Goal: Information Seeking & Learning: Learn about a topic

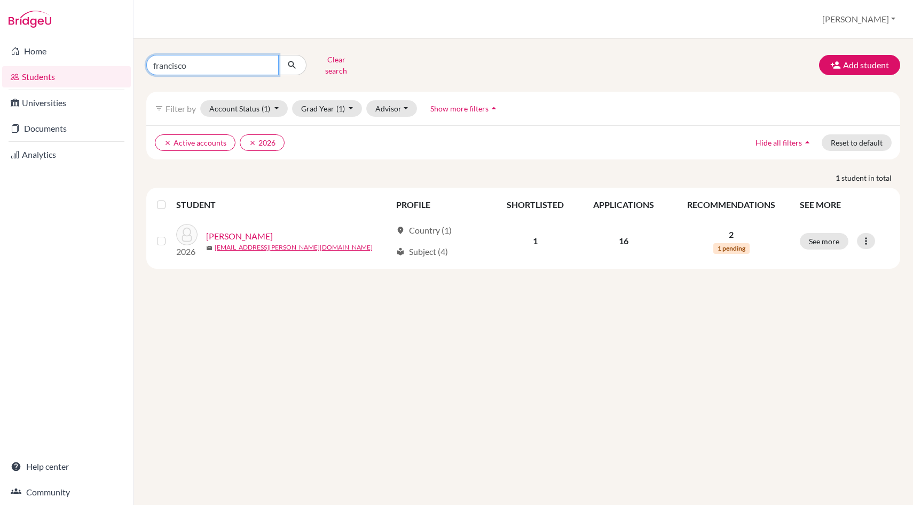
click at [201, 61] on input "francisco" at bounding box center [212, 65] width 132 height 20
type input "f"
type input "manuel"
click button "submit" at bounding box center [292, 65] width 28 height 20
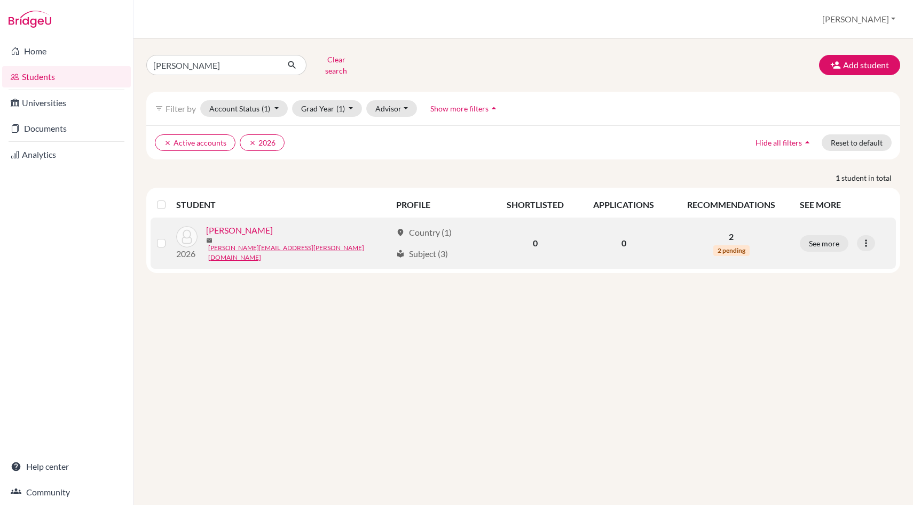
click at [243, 227] on link "ruiz, manuel" at bounding box center [239, 230] width 67 height 13
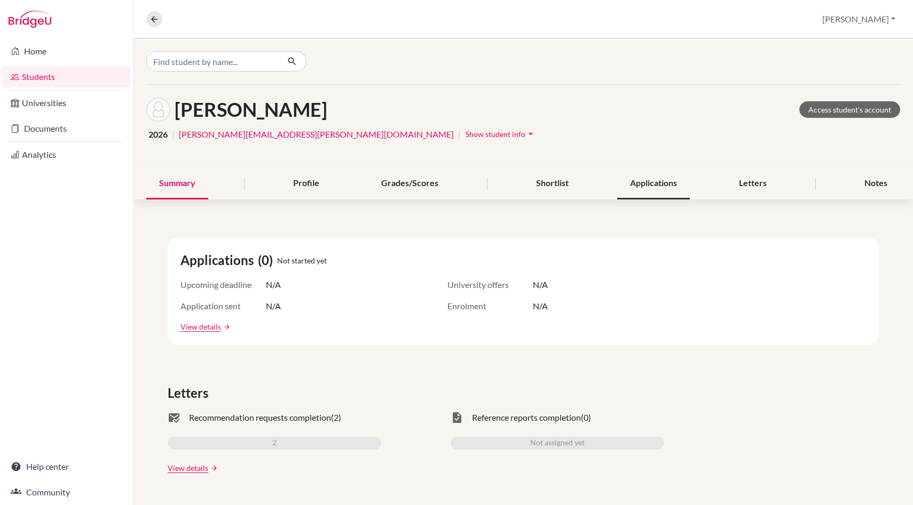
click at [640, 185] on div "Applications" at bounding box center [653, 183] width 73 height 31
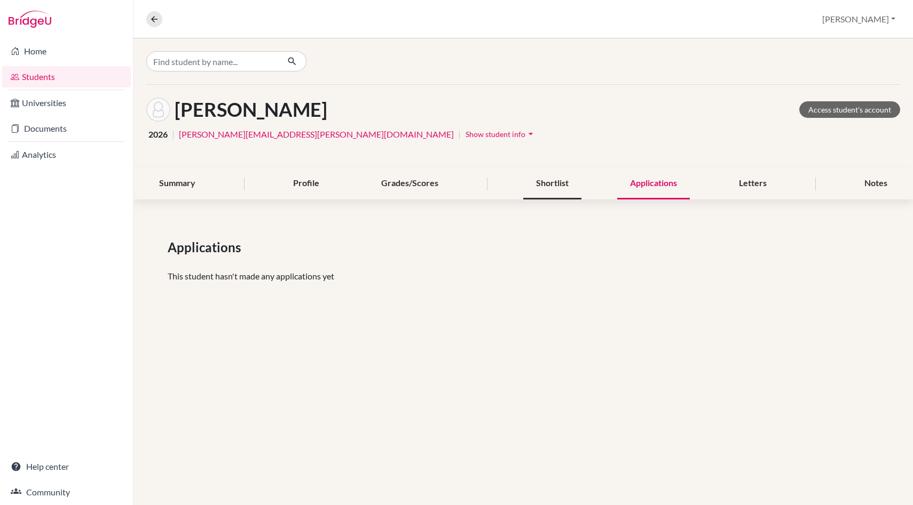
click at [552, 193] on div "Shortlist" at bounding box center [552, 183] width 58 height 31
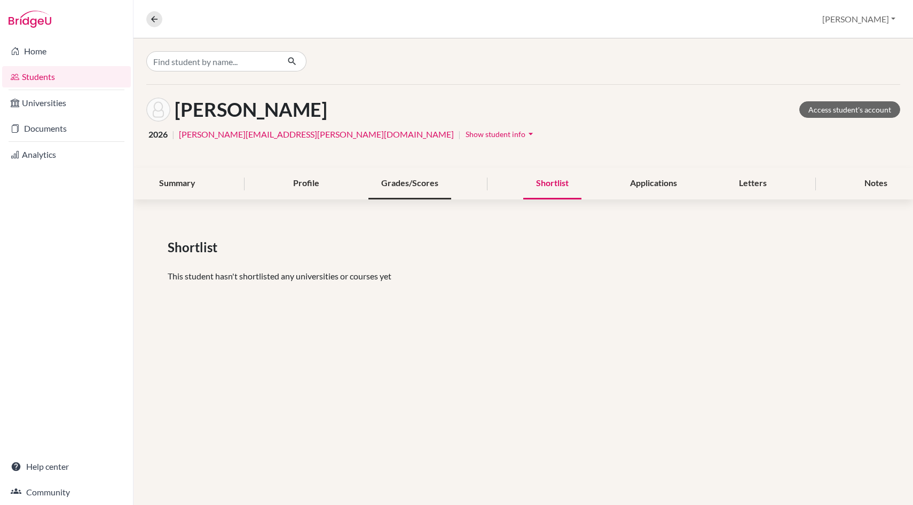
click at [421, 183] on div "Grades/Scores" at bounding box center [409, 183] width 83 height 31
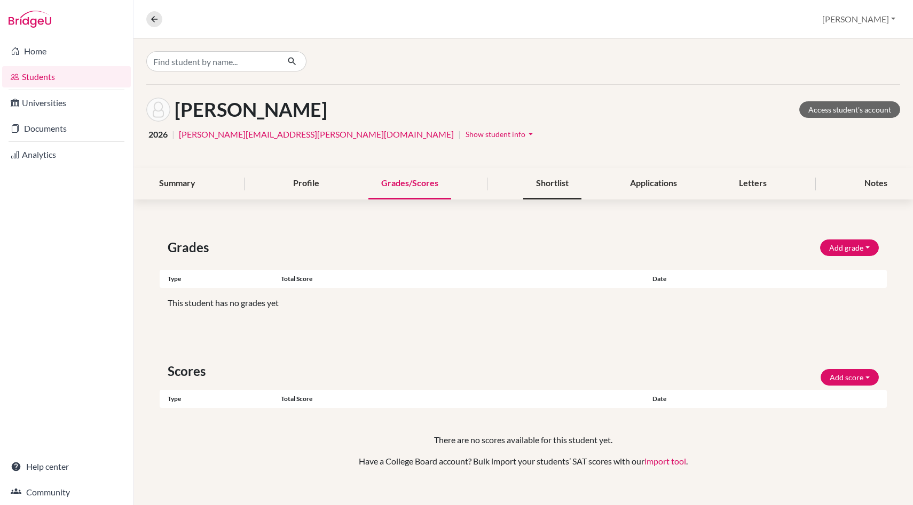
click at [549, 183] on div "Shortlist" at bounding box center [552, 183] width 58 height 31
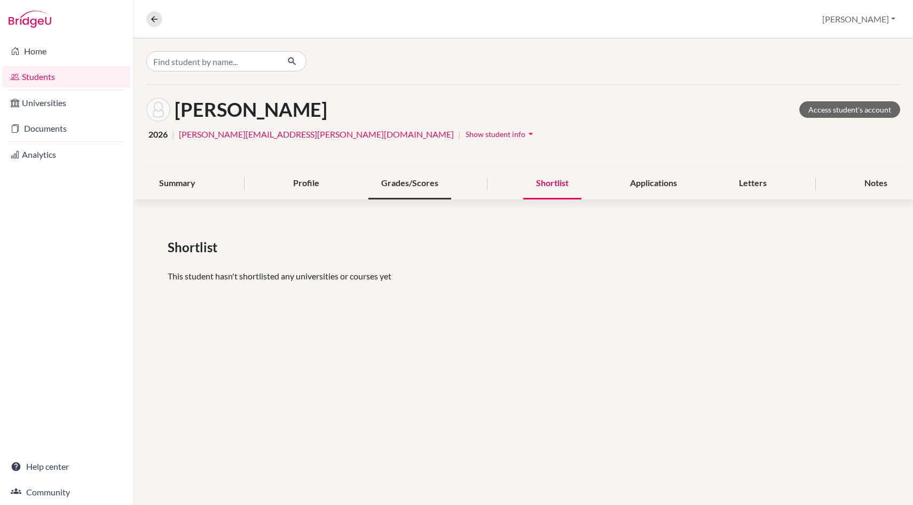
click at [399, 186] on div "Grades/Scores" at bounding box center [409, 183] width 83 height 31
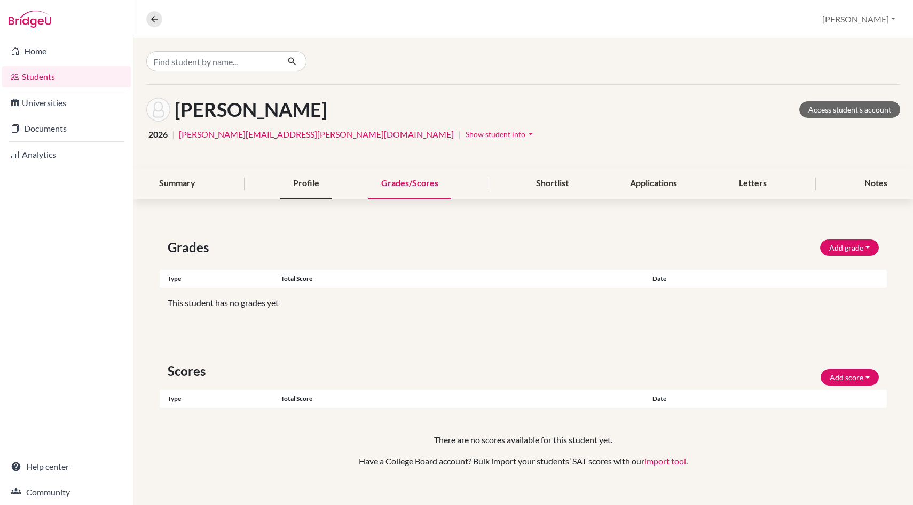
click at [310, 179] on div "Profile" at bounding box center [306, 183] width 52 height 31
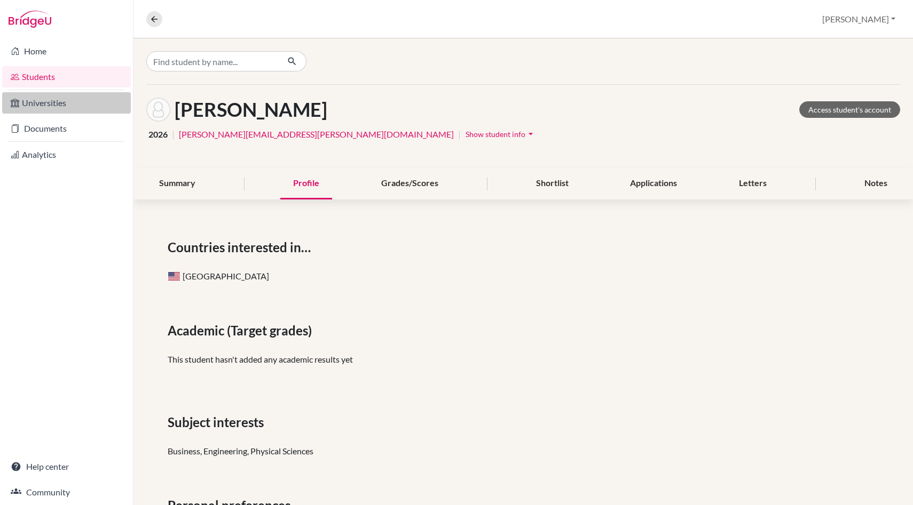
click at [61, 107] on link "Universities" at bounding box center [66, 102] width 129 height 21
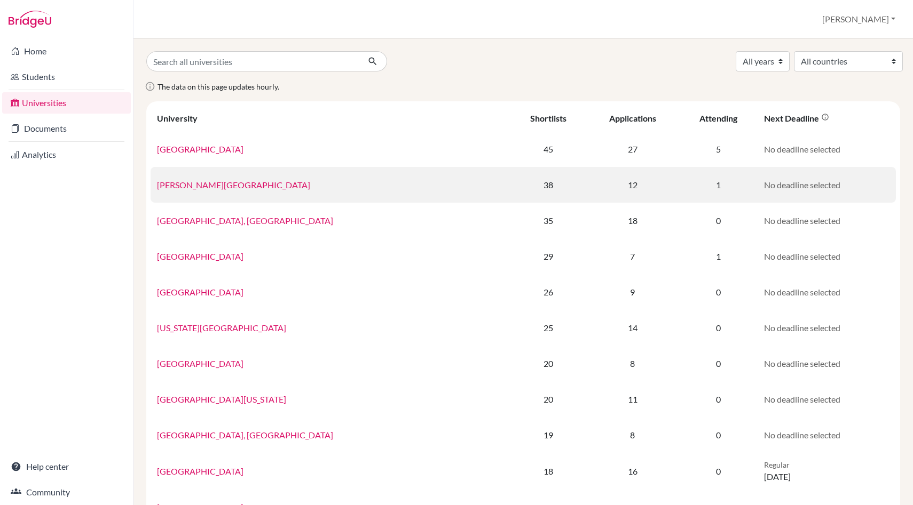
click at [210, 186] on link "[PERSON_NAME][GEOGRAPHIC_DATA]" at bounding box center [233, 185] width 153 height 10
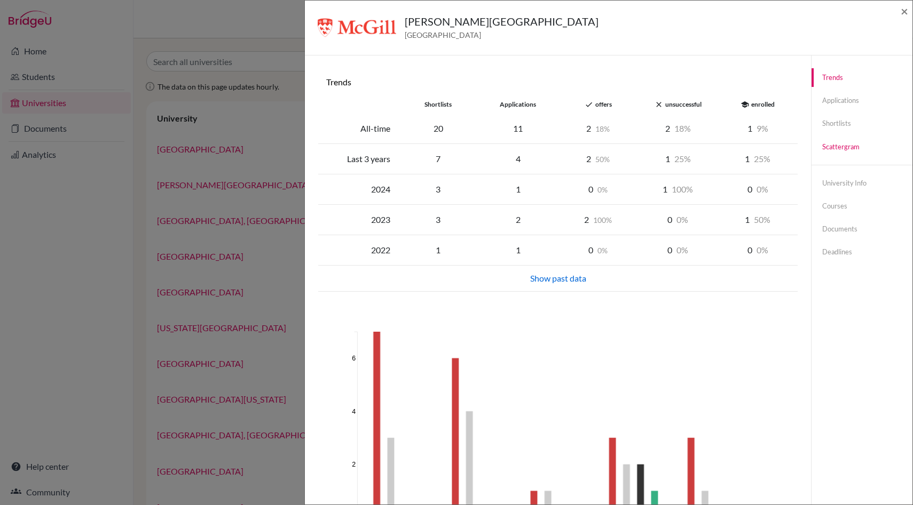
click at [843, 144] on link "Scattergram" at bounding box center [861, 147] width 101 height 19
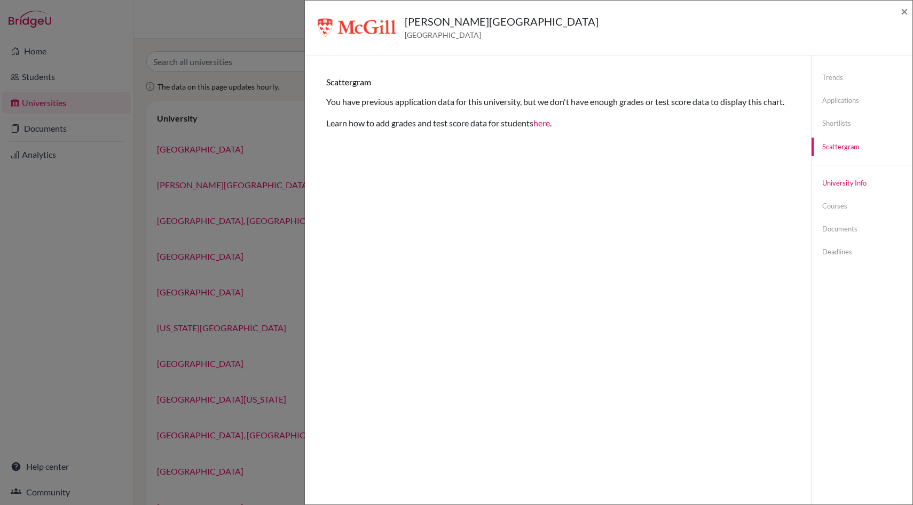
click at [841, 187] on link "University info" at bounding box center [861, 183] width 101 height 19
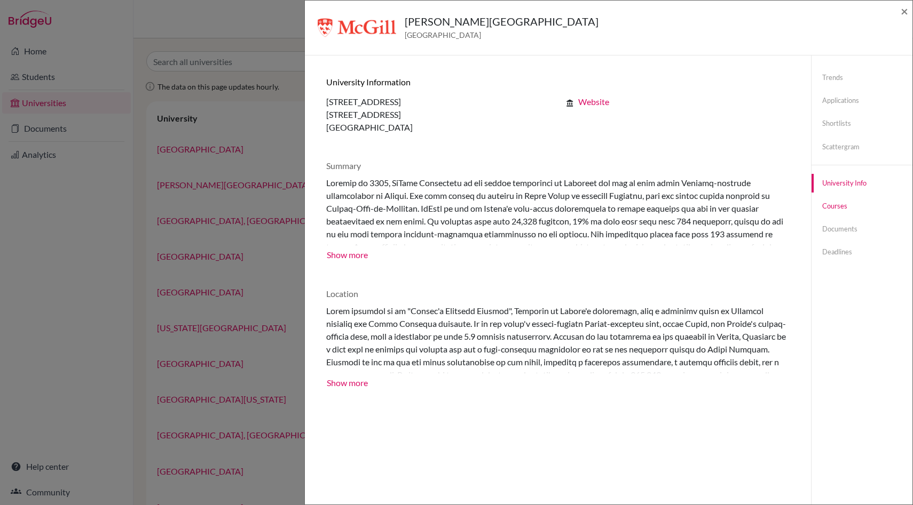
click at [838, 201] on link "Courses" at bounding box center [861, 206] width 101 height 19
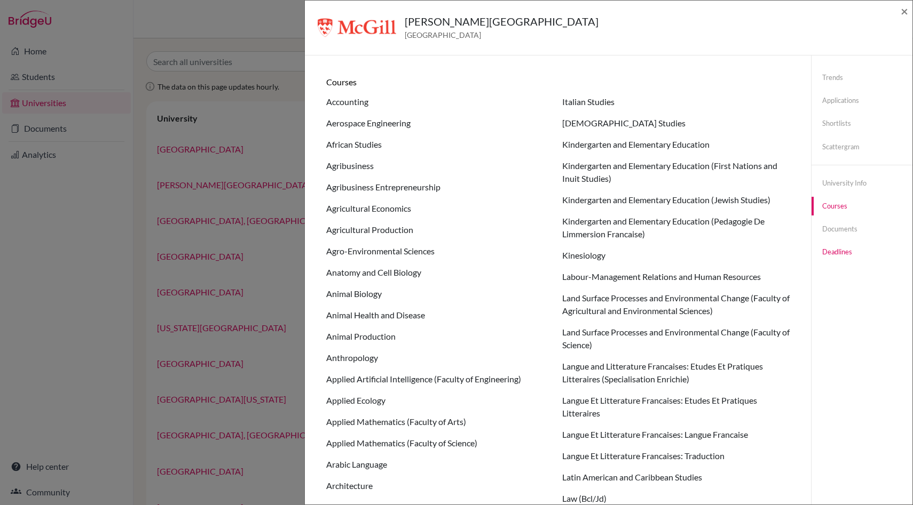
click at [841, 251] on link "Deadlines" at bounding box center [861, 252] width 101 height 19
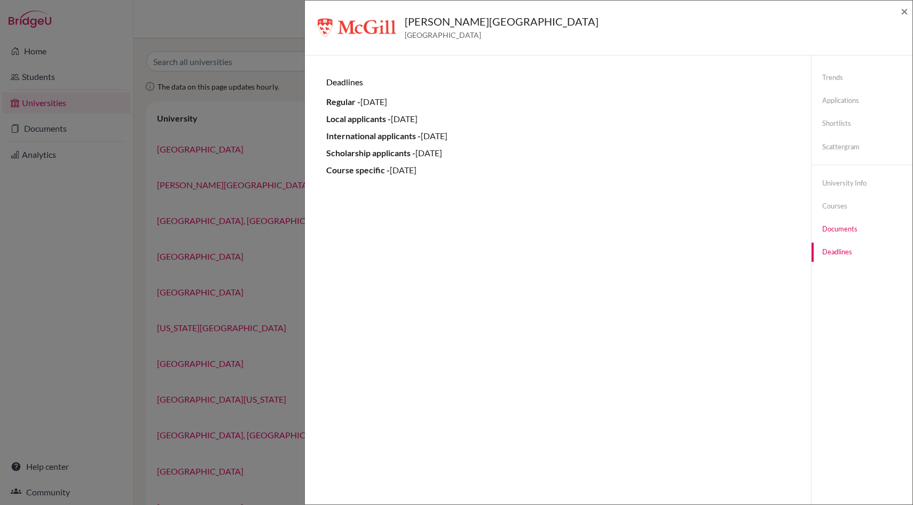
click at [836, 234] on link "Documents" at bounding box center [861, 229] width 101 height 19
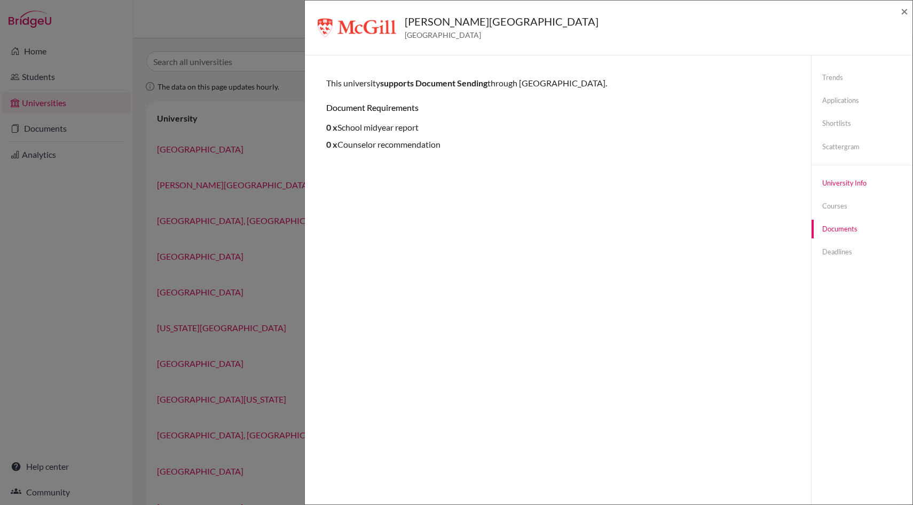
click at [839, 184] on link "University info" at bounding box center [861, 183] width 101 height 19
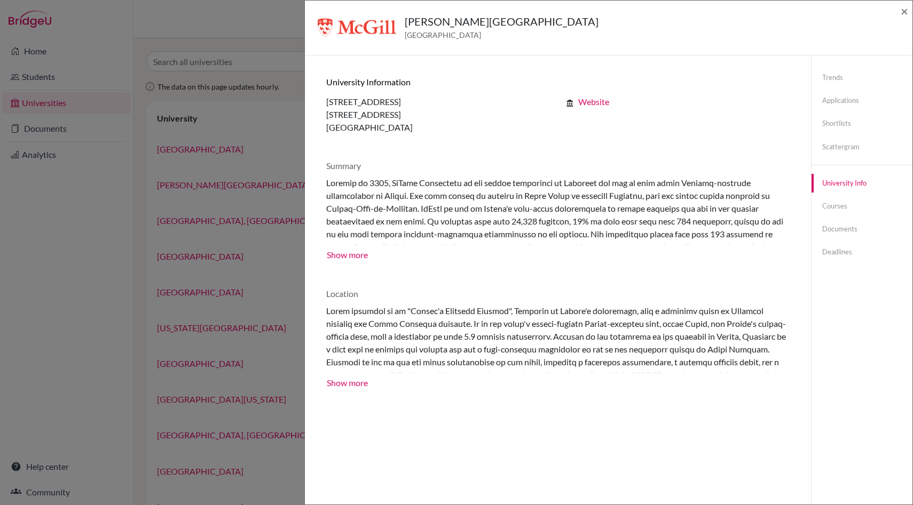
click at [102, 253] on div "[PERSON_NAME][GEOGRAPHIC_DATA] [GEOGRAPHIC_DATA] × Trends shortlists applicatio…" at bounding box center [456, 252] width 913 height 505
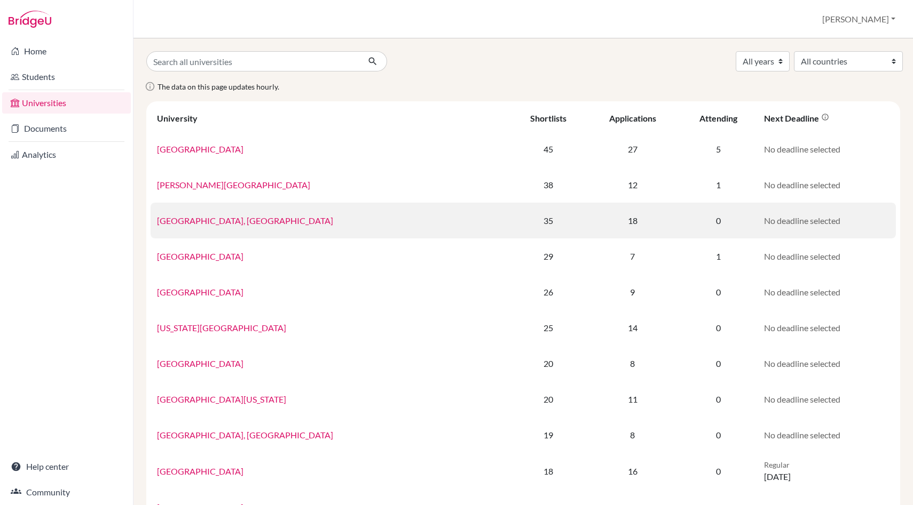
click at [209, 218] on link "[GEOGRAPHIC_DATA], [GEOGRAPHIC_DATA]" at bounding box center [245, 221] width 176 height 10
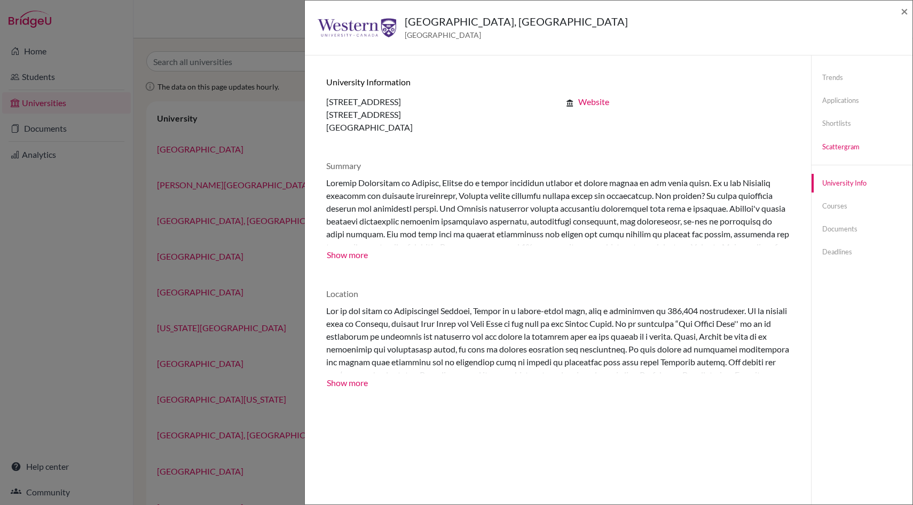
click at [835, 146] on link "Scattergram" at bounding box center [861, 147] width 101 height 19
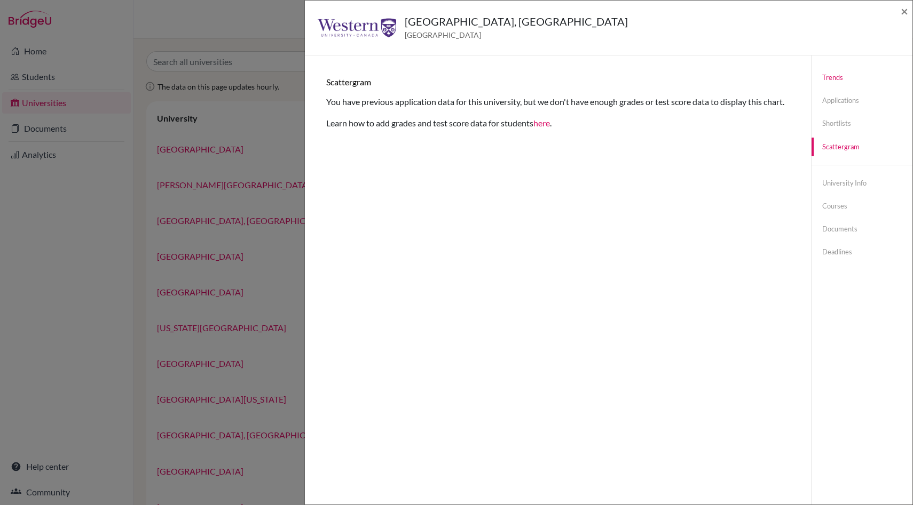
click at [831, 80] on link "Trends" at bounding box center [861, 77] width 101 height 19
